Goal: Understand process/instructions: Learn about a topic

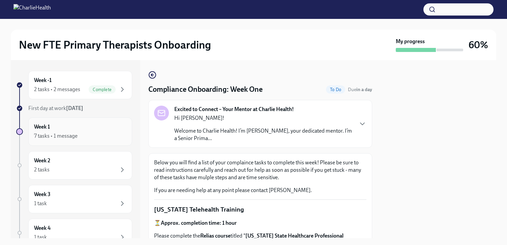
click at [46, 129] on h6 "Week 1" at bounding box center [42, 126] width 16 height 7
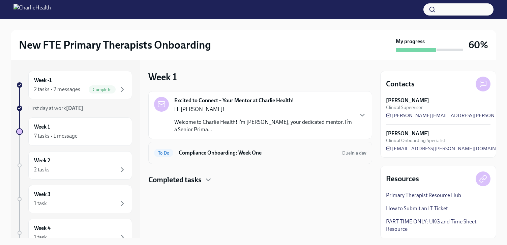
click at [251, 155] on h6 "Compliance Onboarding: Week One" at bounding box center [258, 152] width 158 height 7
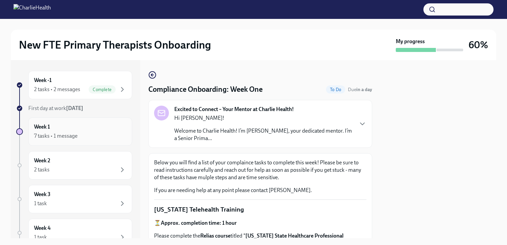
click at [58, 132] on div "7 tasks • 1 message" at bounding box center [55, 135] width 43 height 7
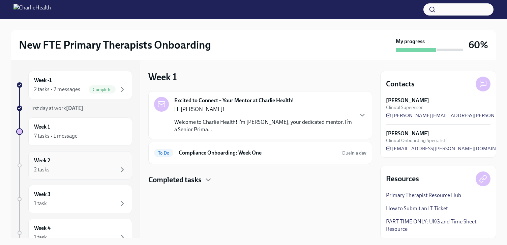
click at [67, 165] on div "Week 2 2 tasks" at bounding box center [80, 165] width 92 height 17
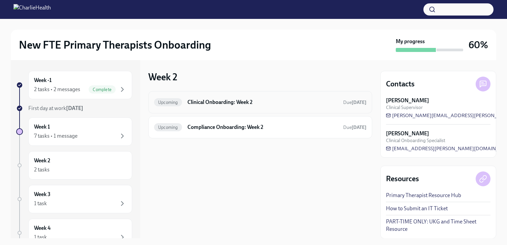
click at [198, 104] on h6 "Clinical Onboarding: Week 2" at bounding box center [262, 101] width 150 height 7
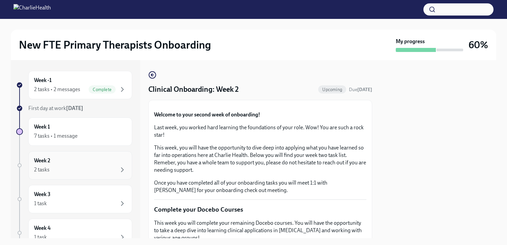
click at [60, 158] on div "Week 2 2 tasks" at bounding box center [80, 165] width 92 height 17
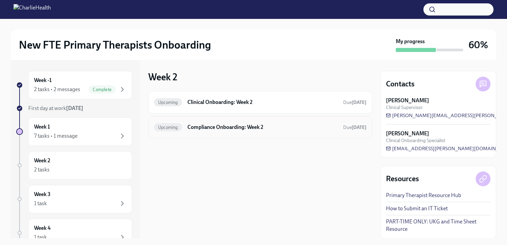
click at [229, 124] on h6 "Compliance Onboarding: Week 2" at bounding box center [262, 126] width 150 height 7
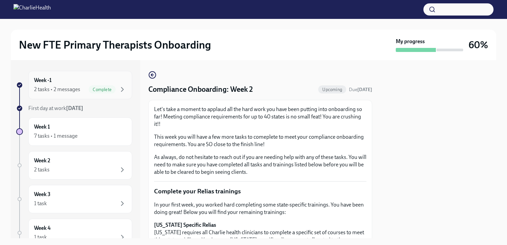
click at [96, 86] on div "Complete" at bounding box center [102, 89] width 27 height 8
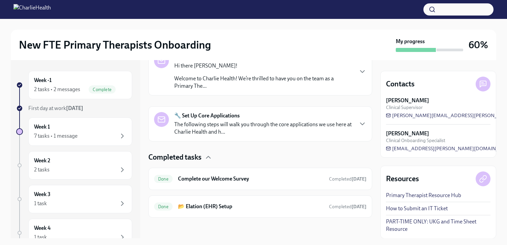
scroll to position [125, 0]
click at [69, 124] on div "Week 1 7 tasks • 1 message" at bounding box center [80, 131] width 92 height 17
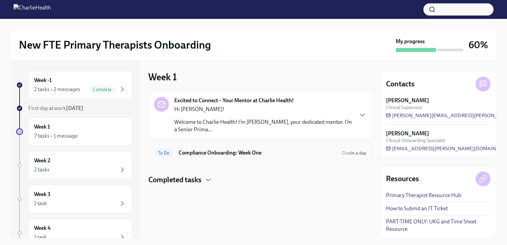
click at [241, 150] on h6 "Compliance Onboarding: Week One" at bounding box center [258, 152] width 158 height 7
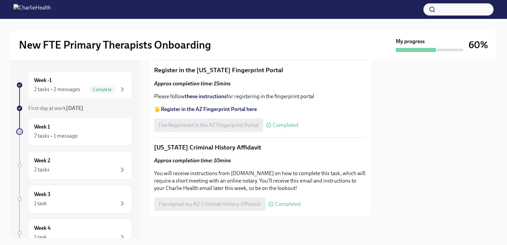
scroll to position [983, 0]
click at [47, 162] on h6 "Week 2" at bounding box center [42, 160] width 16 height 7
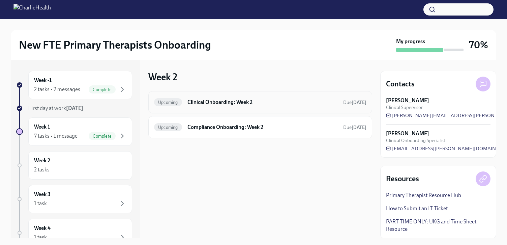
click at [253, 99] on h6 "Clinical Onboarding: Week 2" at bounding box center [262, 101] width 150 height 7
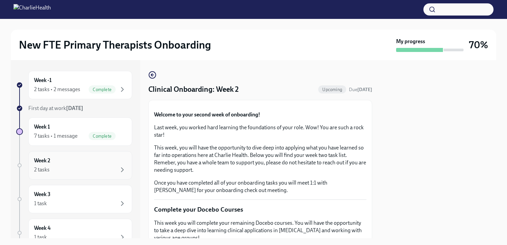
click at [70, 163] on div "Week 2 2 tasks" at bounding box center [80, 165] width 92 height 17
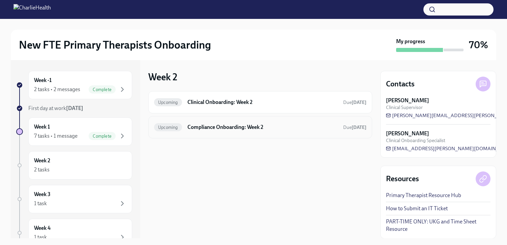
click at [250, 129] on h6 "Compliance Onboarding: Week 2" at bounding box center [262, 126] width 150 height 7
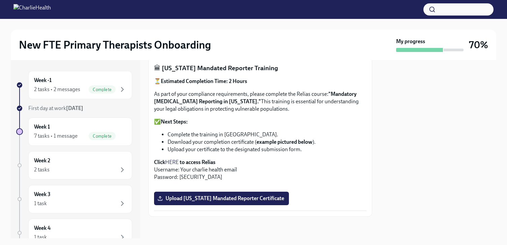
scroll to position [495, 0]
click at [68, 207] on div "1 task" at bounding box center [80, 203] width 92 height 8
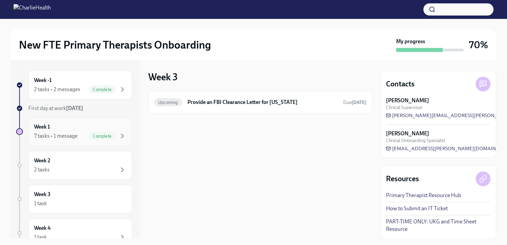
click at [70, 137] on div "7 tasks • 1 message" at bounding box center [55, 135] width 43 height 7
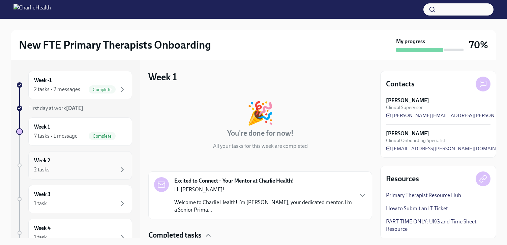
click at [77, 161] on div "Week 2 2 tasks" at bounding box center [80, 165] width 92 height 17
